Goal: Navigation & Orientation: Find specific page/section

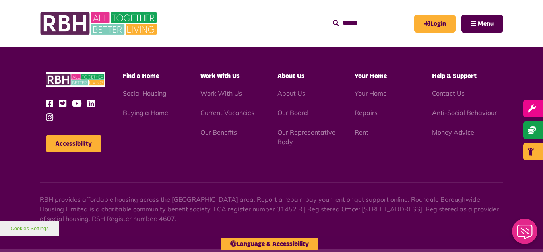
scroll to position [1009, 0]
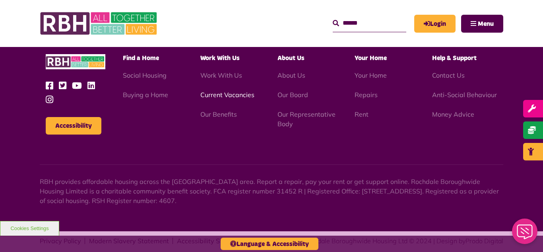
click at [215, 91] on link "Current Vacancies" at bounding box center [227, 95] width 54 height 8
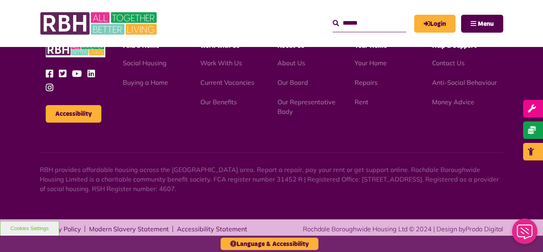
scroll to position [756, 0]
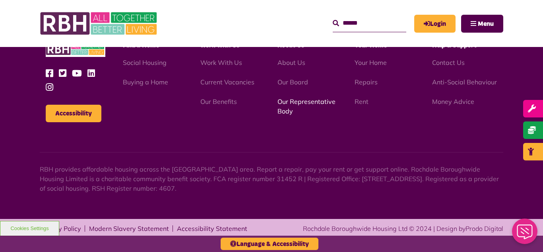
click at [293, 103] on link "Our Representative Body" at bounding box center [306, 105] width 58 height 17
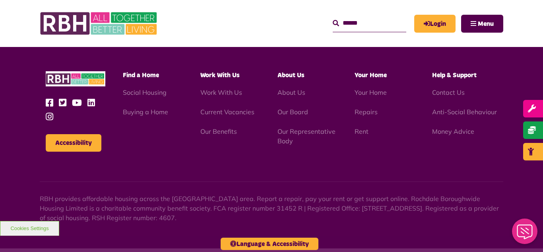
scroll to position [2415, 0]
